Goal: Navigation & Orientation: Find specific page/section

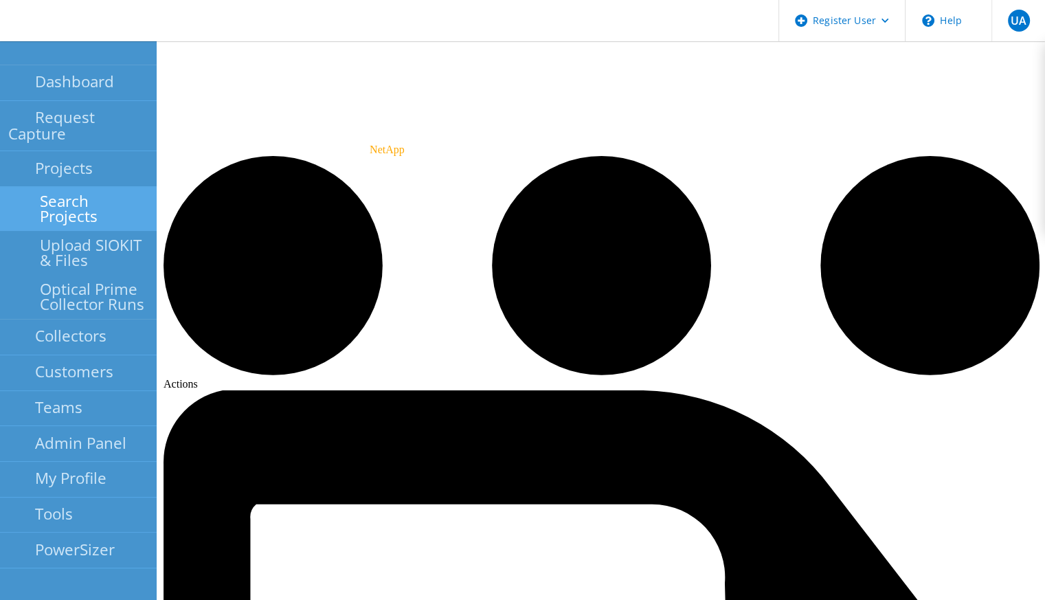
click at [89, 193] on link "Search Projects" at bounding box center [78, 209] width 157 height 44
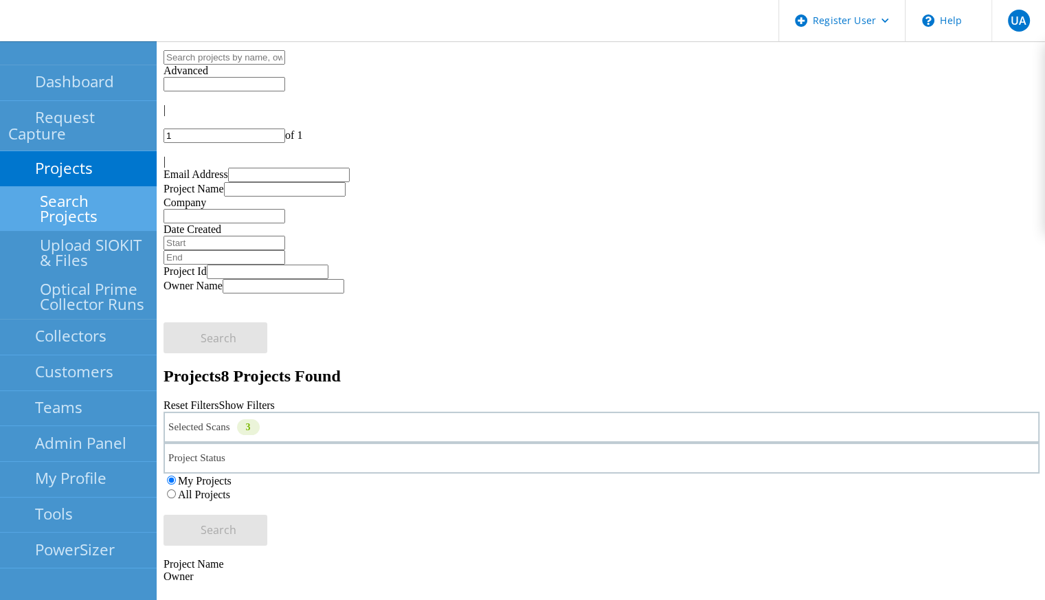
click at [230, 488] on label "All Projects" at bounding box center [204, 494] width 52 height 12
click at [176, 489] on input "All Projects" at bounding box center [171, 493] width 9 height 9
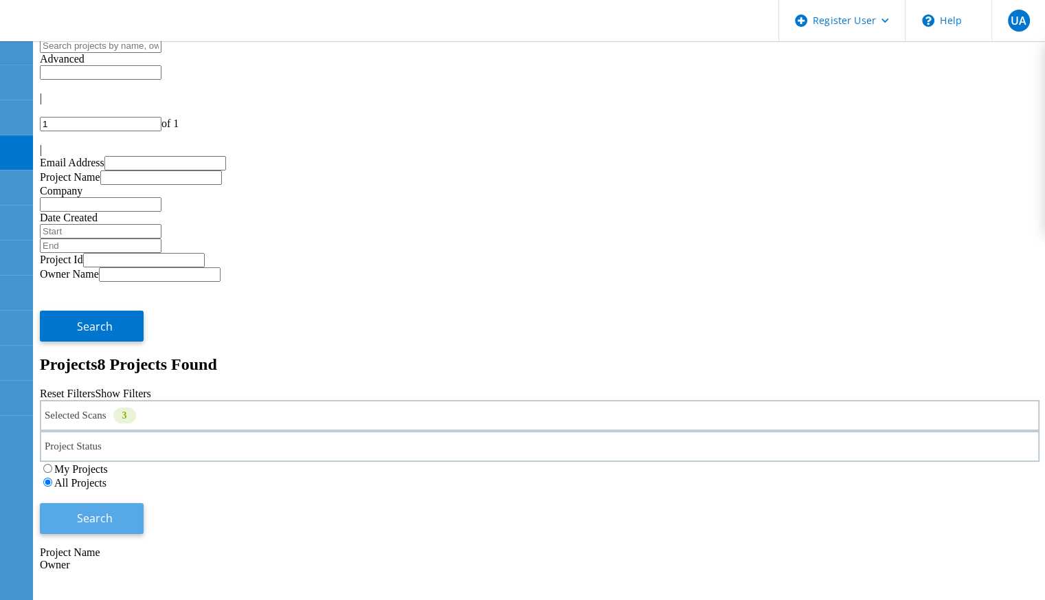
click at [113, 510] on span "Search" at bounding box center [95, 517] width 36 height 15
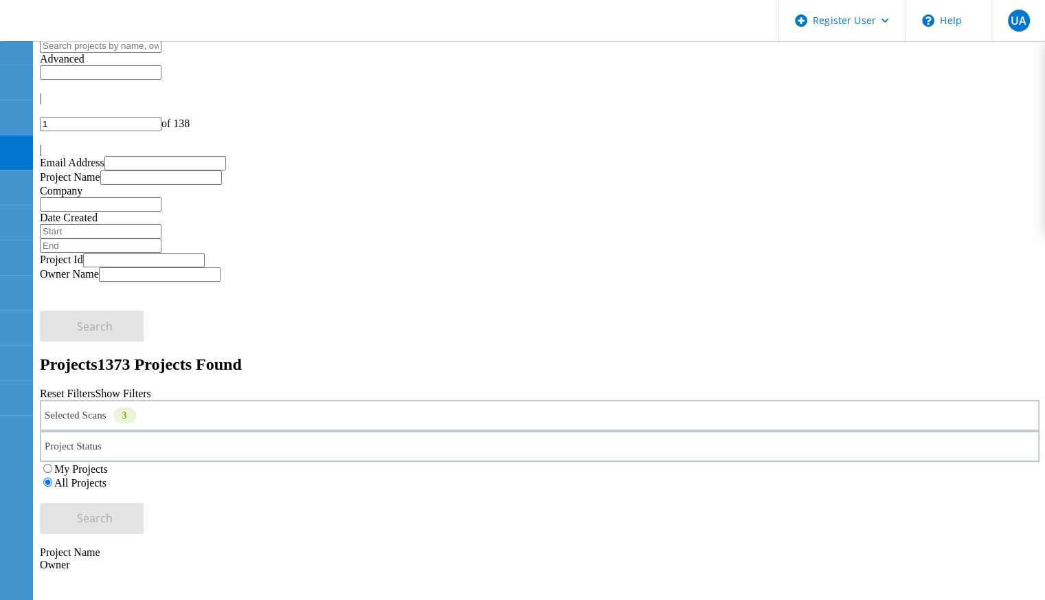
click at [1011, 131] on div at bounding box center [539, 137] width 999 height 12
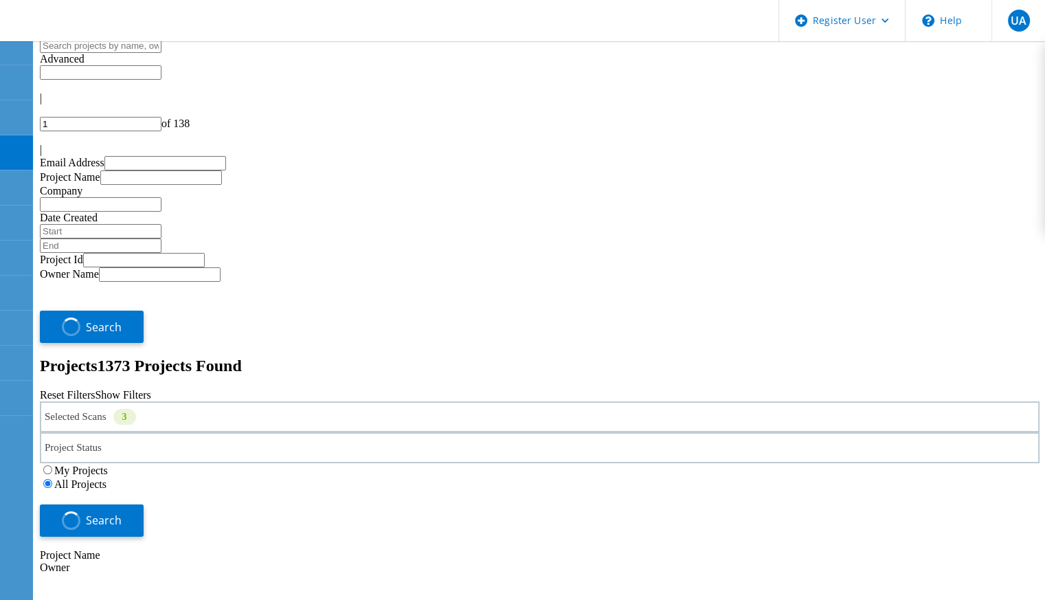
type input "2"
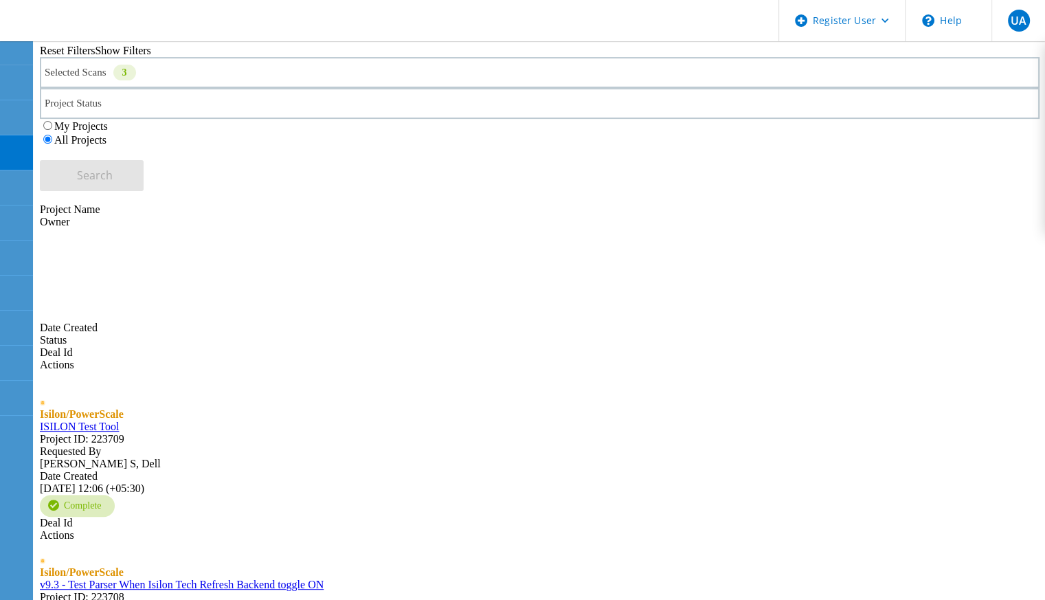
scroll to position [433, 0]
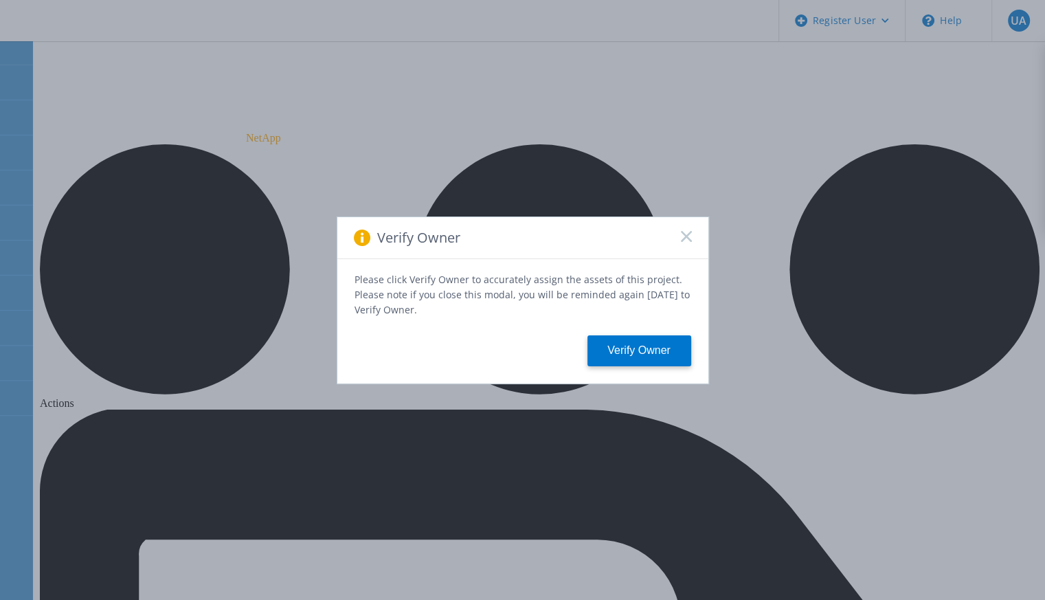
click at [682, 239] on icon at bounding box center [686, 236] width 11 height 11
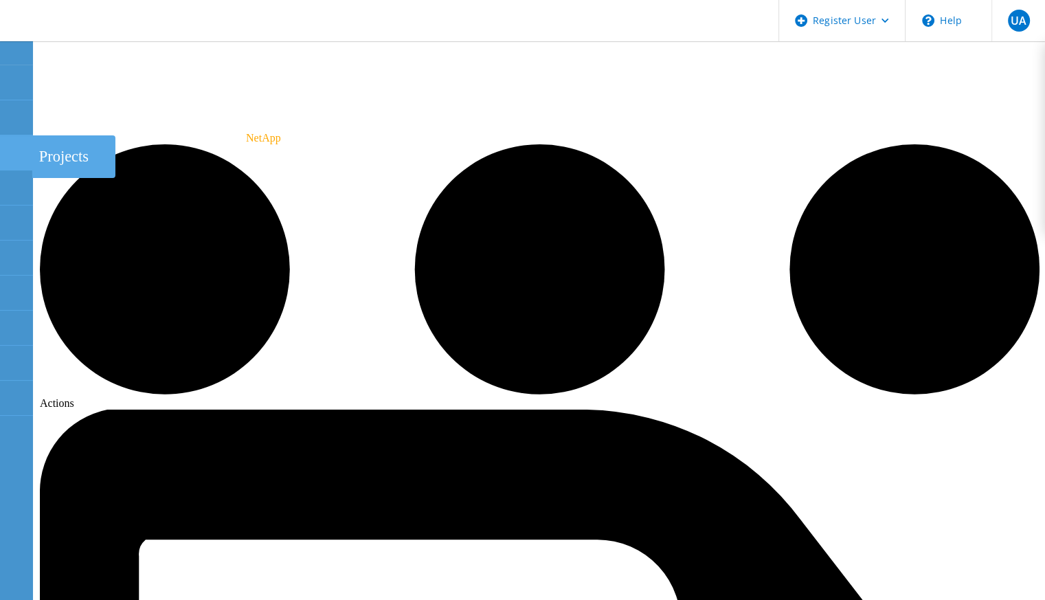
click at [23, 146] on icon at bounding box center [16, 152] width 16 height 13
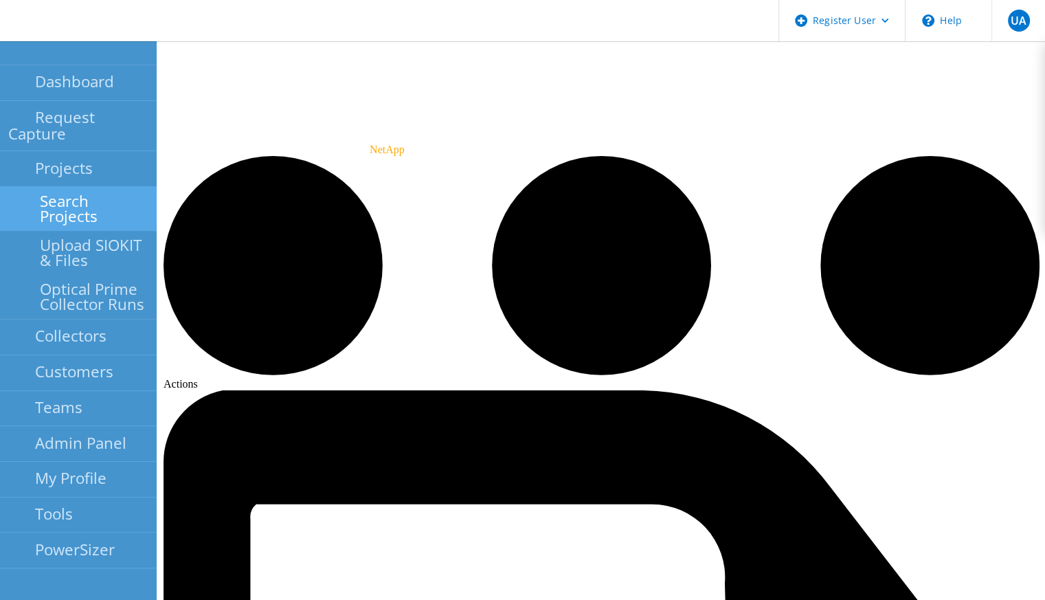
click at [93, 190] on link "Search Projects" at bounding box center [78, 209] width 157 height 44
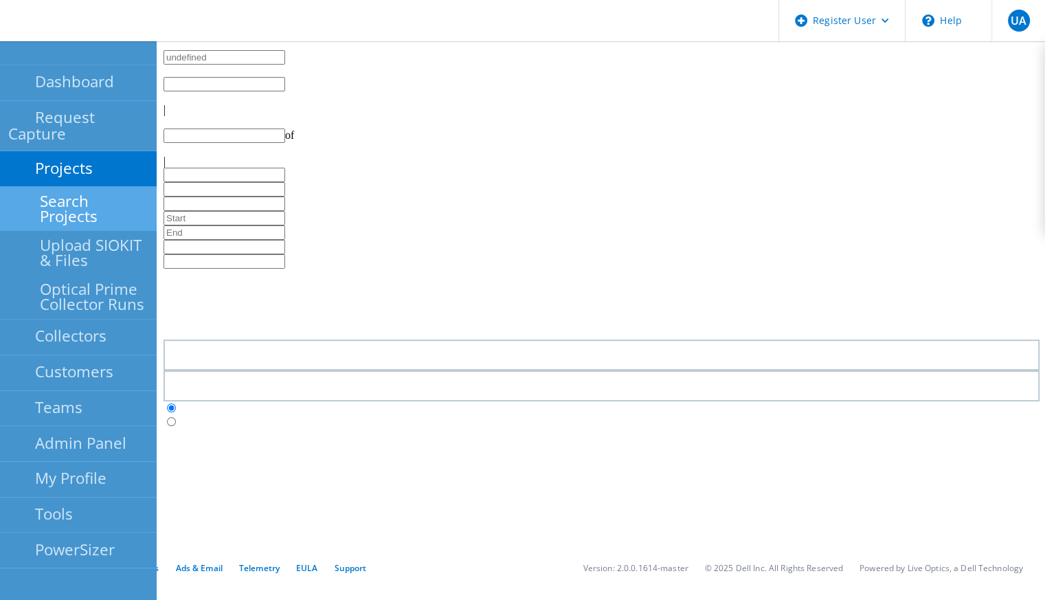
type input "1"
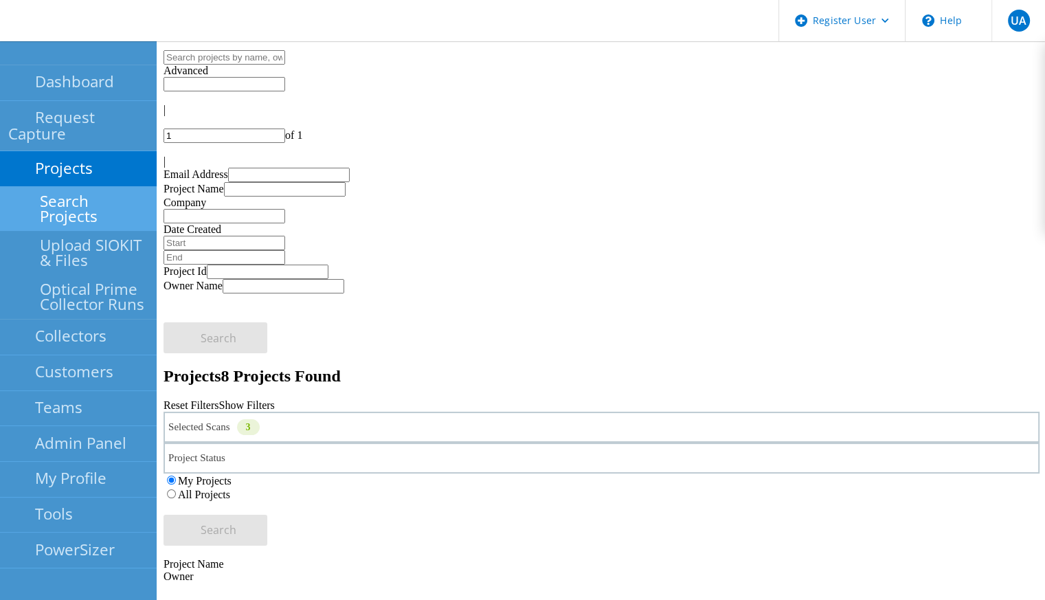
click at [230, 488] on label "All Projects" at bounding box center [204, 494] width 52 height 12
click at [176, 489] on input "All Projects" at bounding box center [171, 493] width 9 height 9
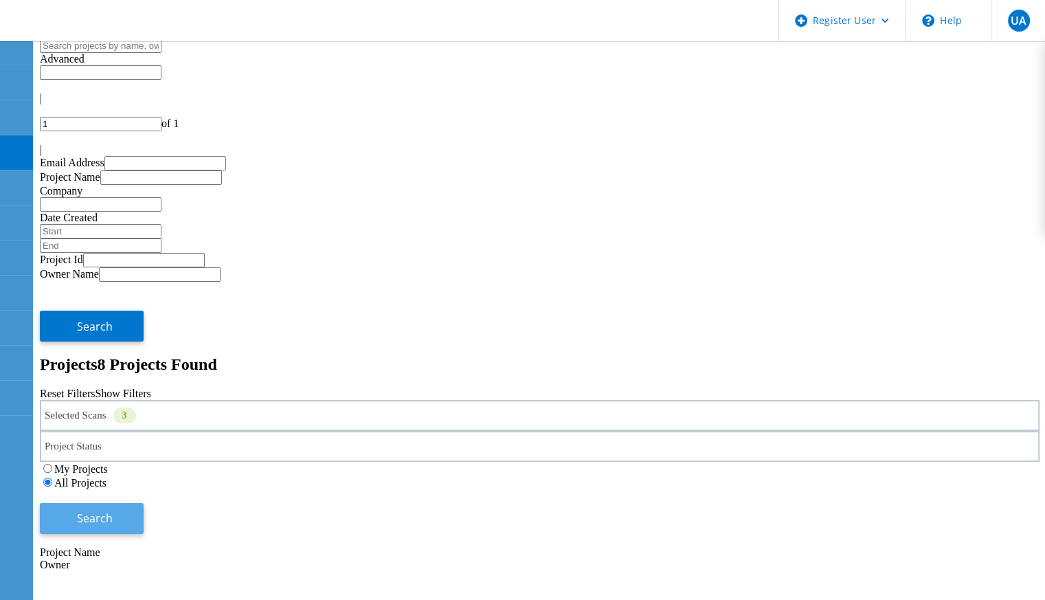
click at [144, 503] on button "Search" at bounding box center [92, 518] width 104 height 31
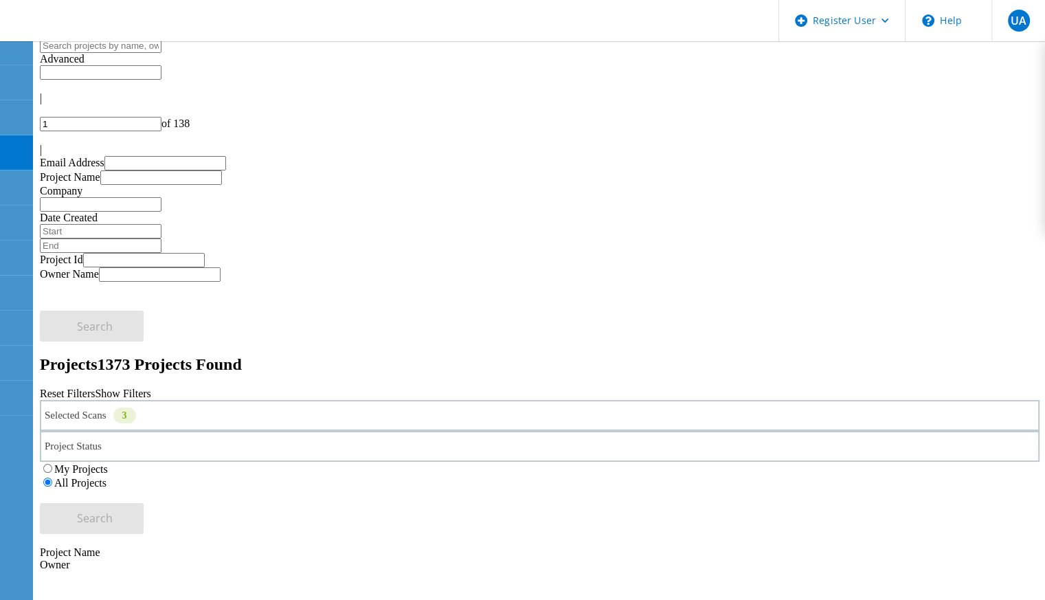
click at [108, 463] on label "My Projects" at bounding box center [81, 469] width 54 height 12
click at [52, 464] on input "My Projects" at bounding box center [47, 468] width 9 height 9
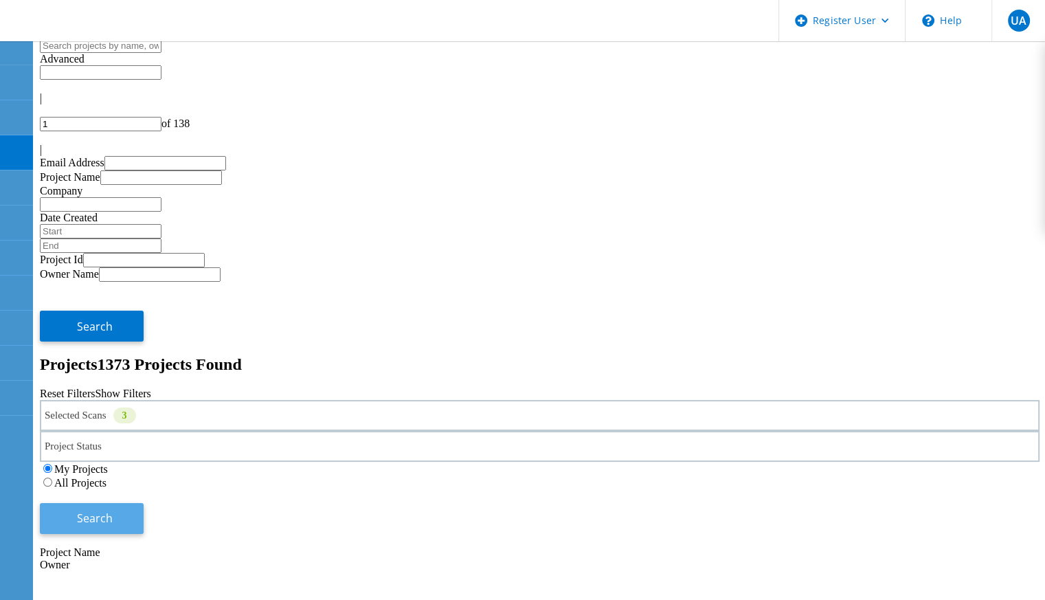
click at [113, 510] on span "Search" at bounding box center [95, 517] width 36 height 15
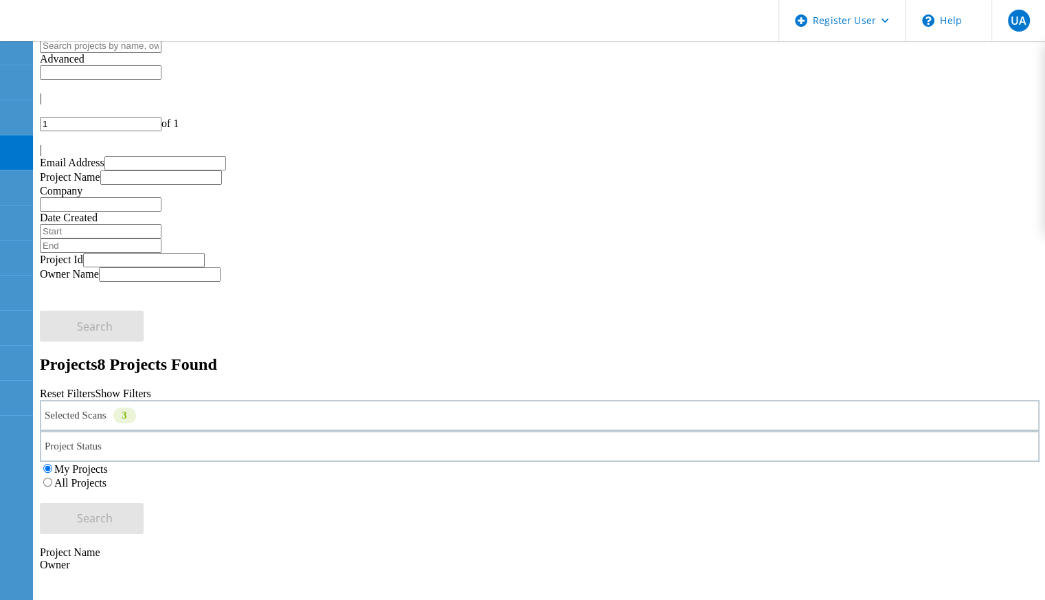
scroll to position [330, 0]
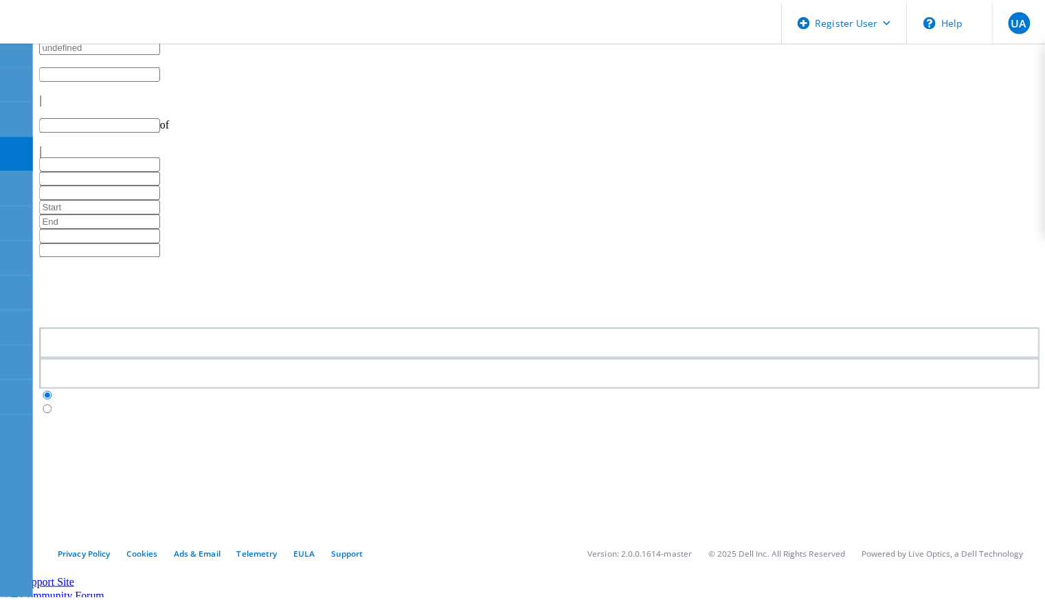
scroll to position [330, 0]
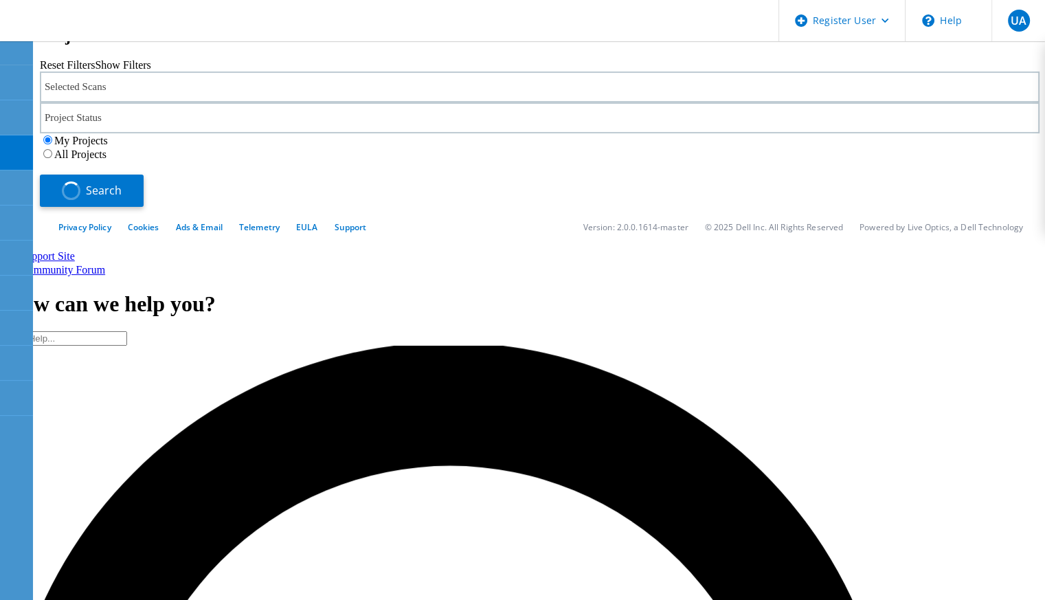
type input "1"
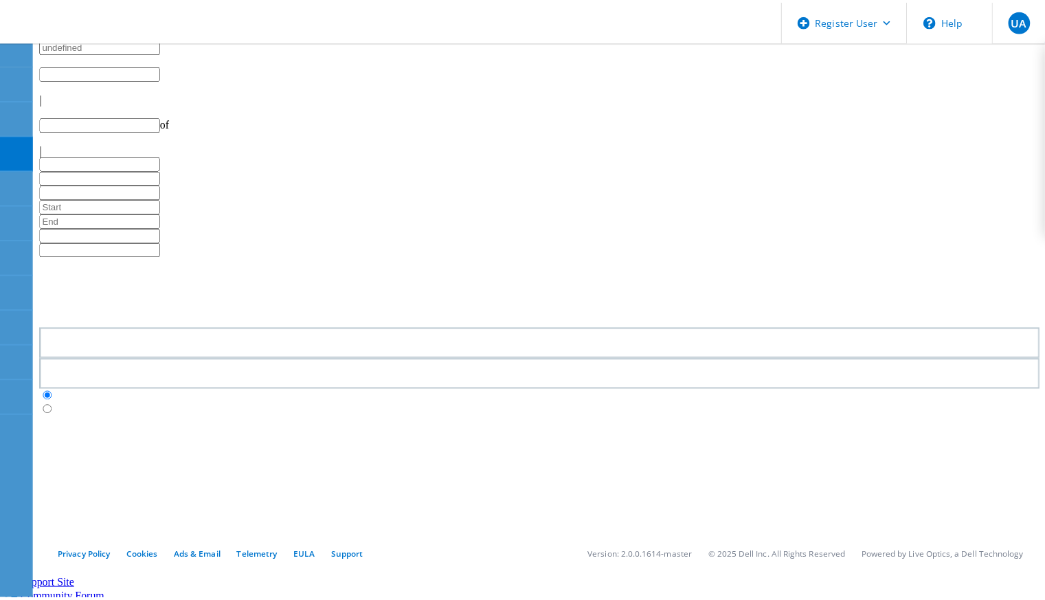
scroll to position [330, 0]
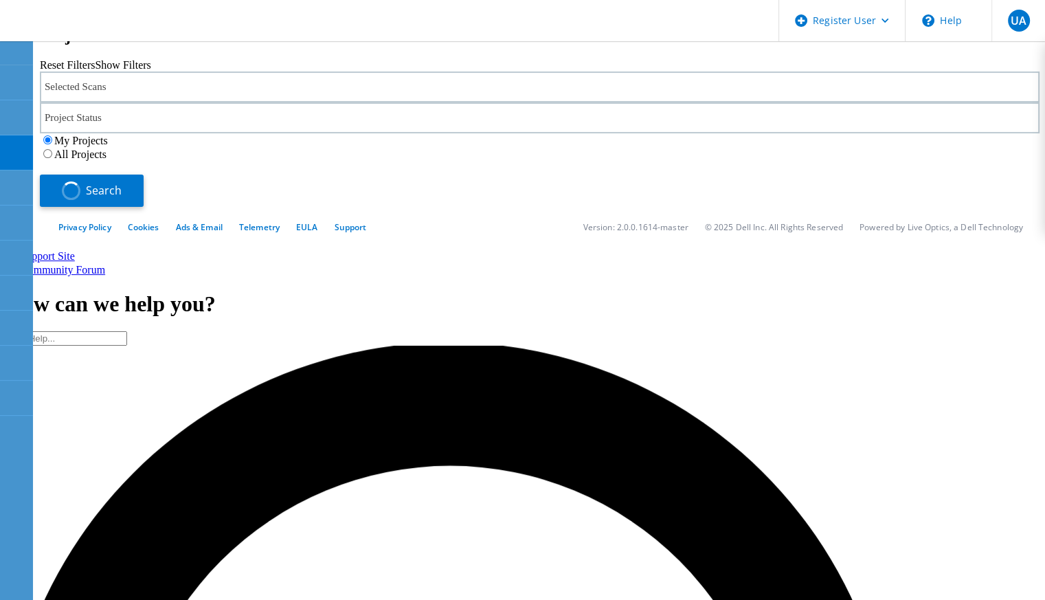
type input "1"
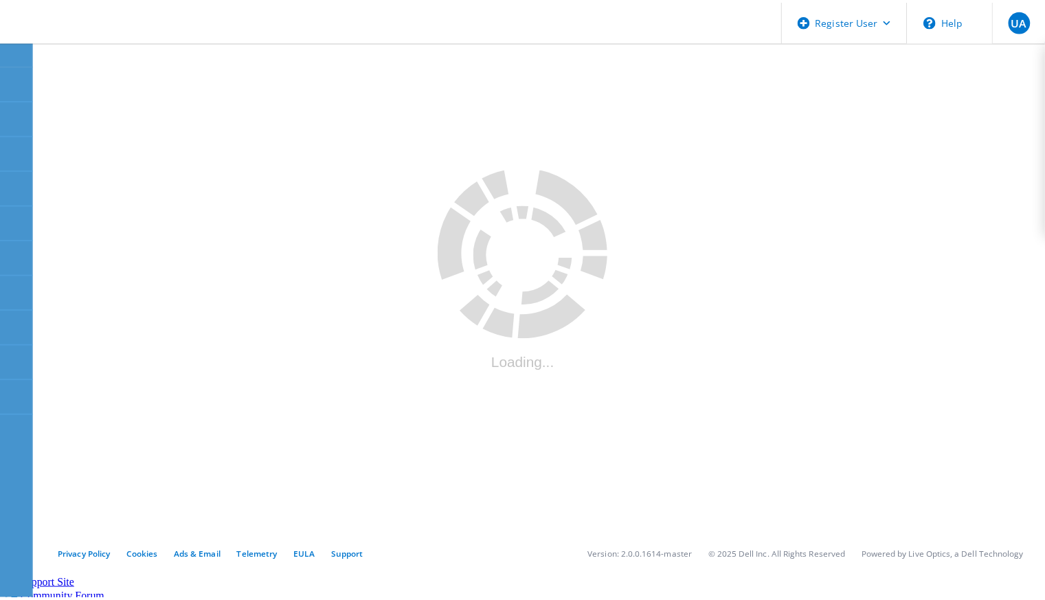
scroll to position [330, 0]
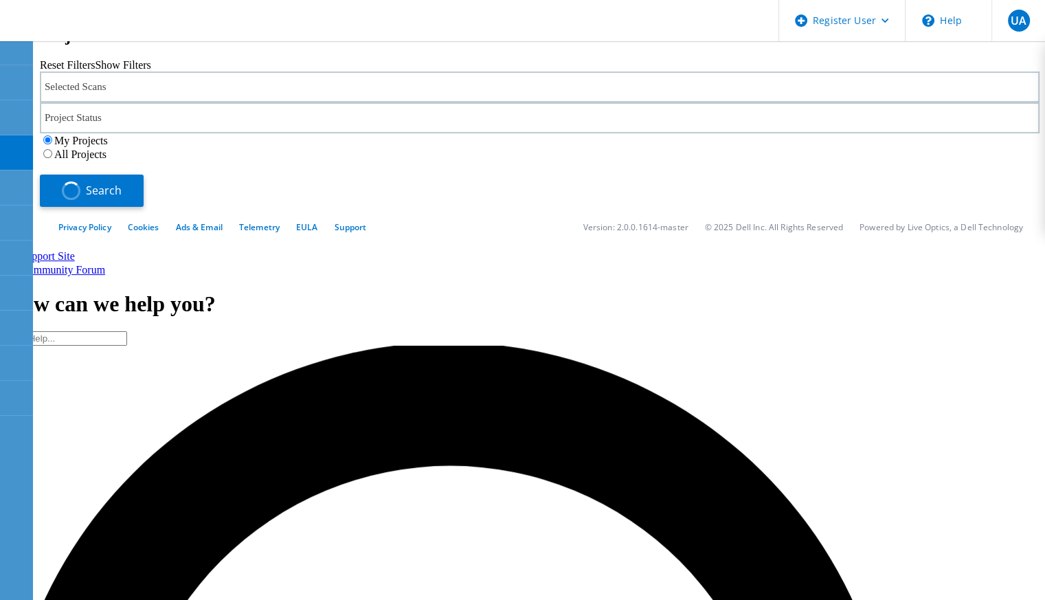
type input "1"
